Goal: Use online tool/utility: Utilize a website feature to perform a specific function

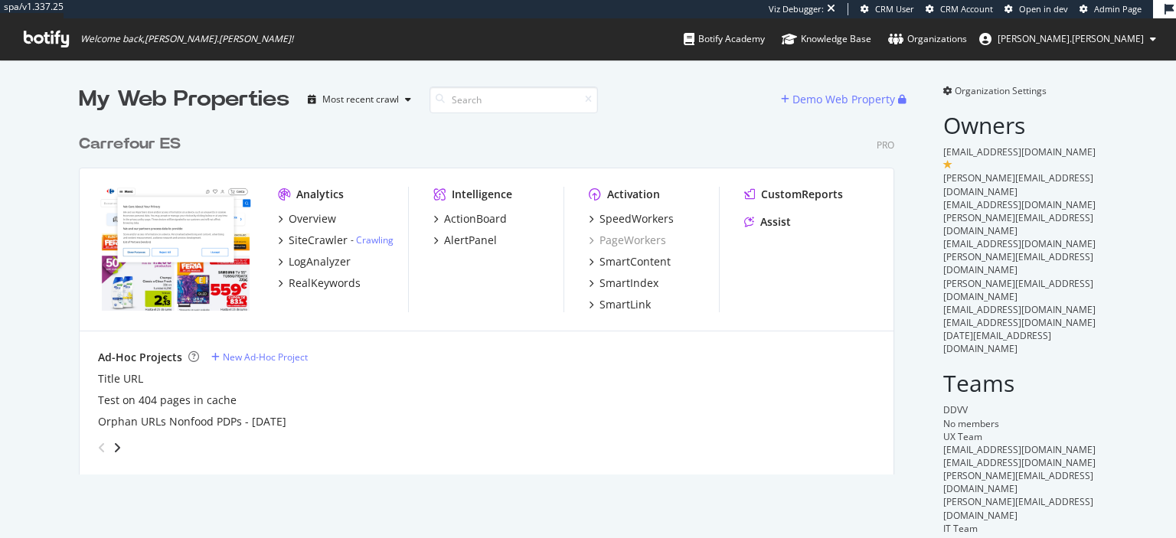
scroll to position [538, 1176]
click at [649, 216] on div "SpeedWorkers" at bounding box center [637, 218] width 74 height 15
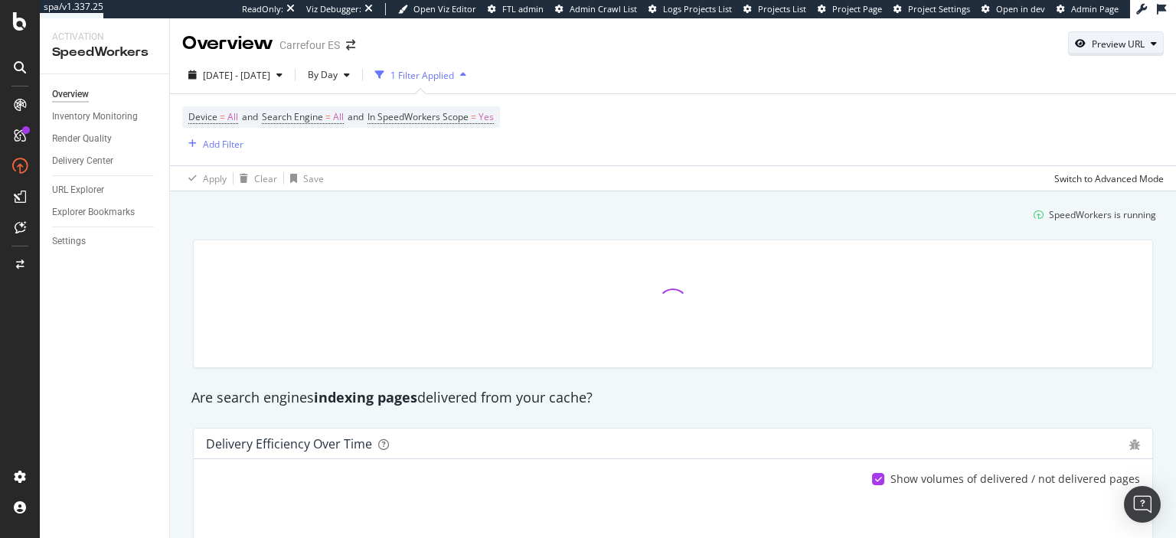
click at [1123, 44] on div "Preview URL" at bounding box center [1118, 44] width 53 height 13
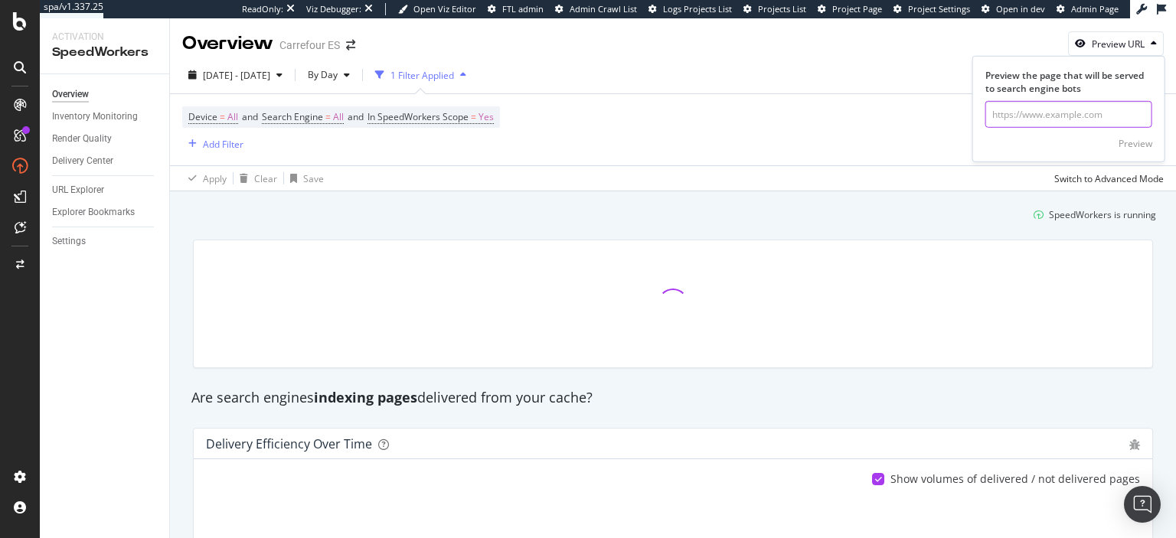
click at [1015, 121] on input "url" at bounding box center [1069, 114] width 167 height 27
paste input "[URL][DOMAIN_NAME]"
type input "[URL][DOMAIN_NAME]"
click at [1145, 149] on div "Preview" at bounding box center [1136, 143] width 34 height 23
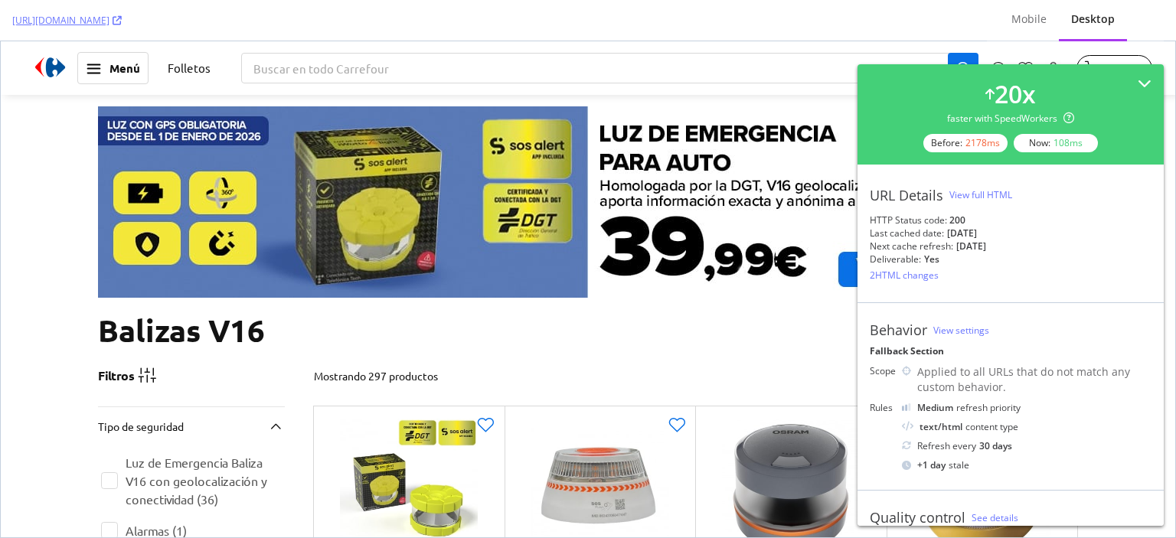
click at [979, 191] on div "View full HTML" at bounding box center [981, 194] width 63 height 13
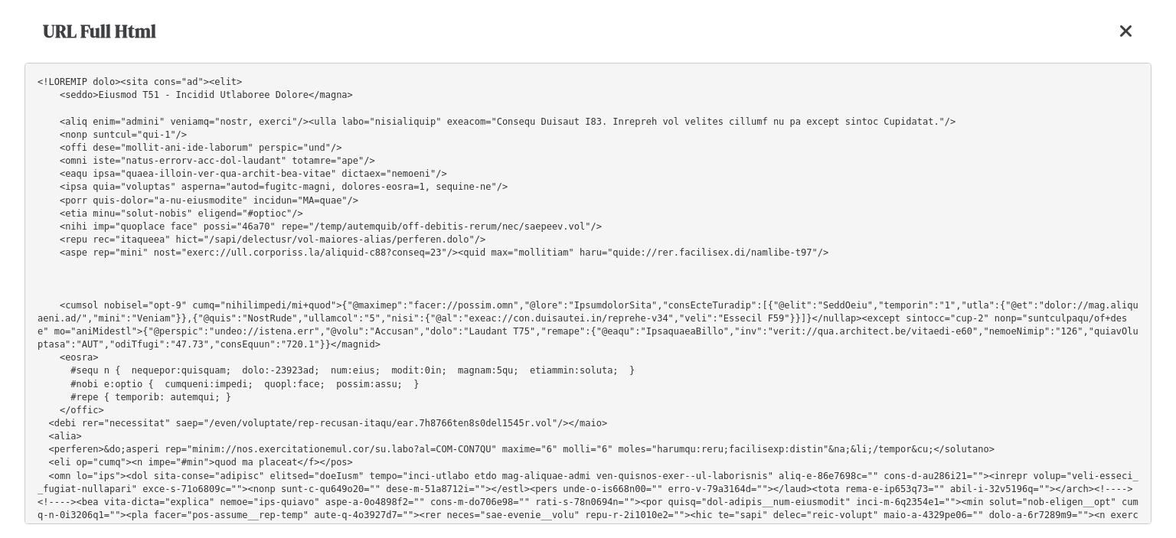
click at [1127, 32] on icon at bounding box center [1127, 31] width 14 height 18
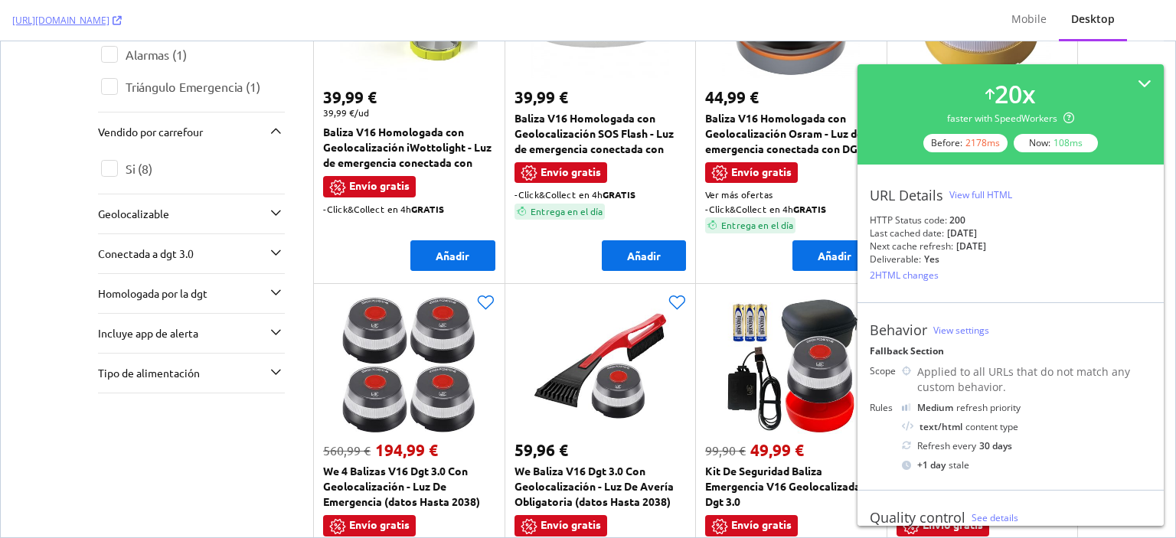
scroll to position [477, 0]
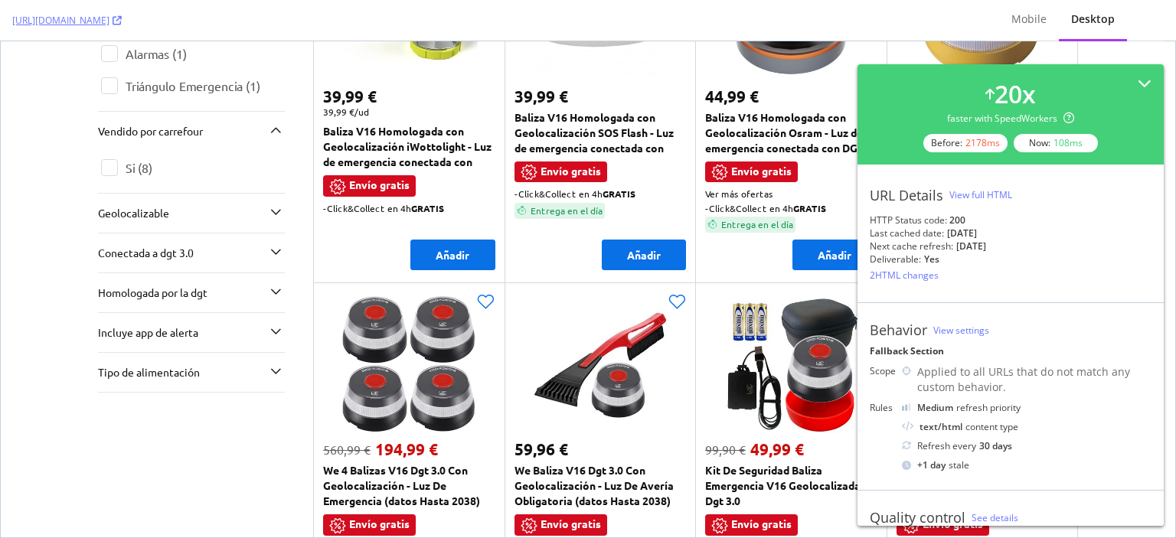
click at [996, 191] on div "View full HTML" at bounding box center [981, 194] width 63 height 13
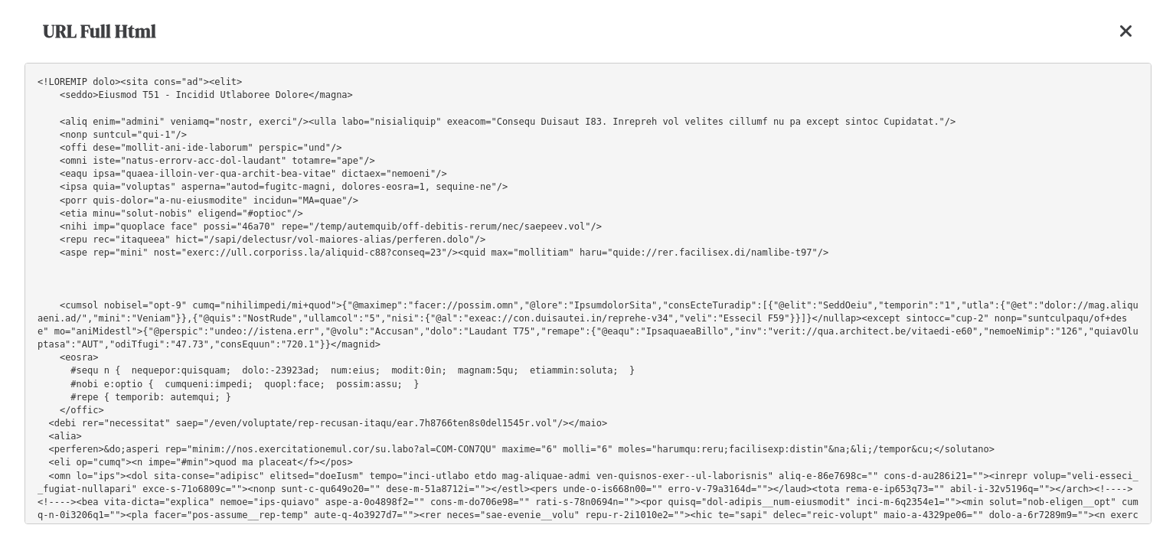
click at [1128, 33] on icon at bounding box center [1127, 31] width 14 height 18
